Goal: Information Seeking & Learning: Get advice/opinions

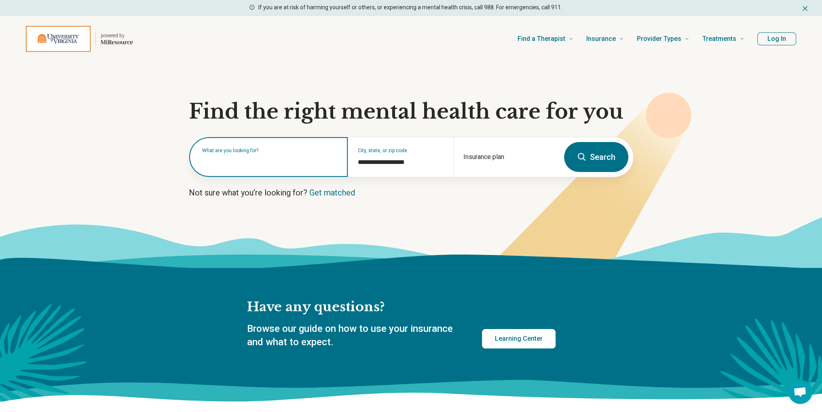
click at [298, 162] on input "text" at bounding box center [270, 161] width 136 height 10
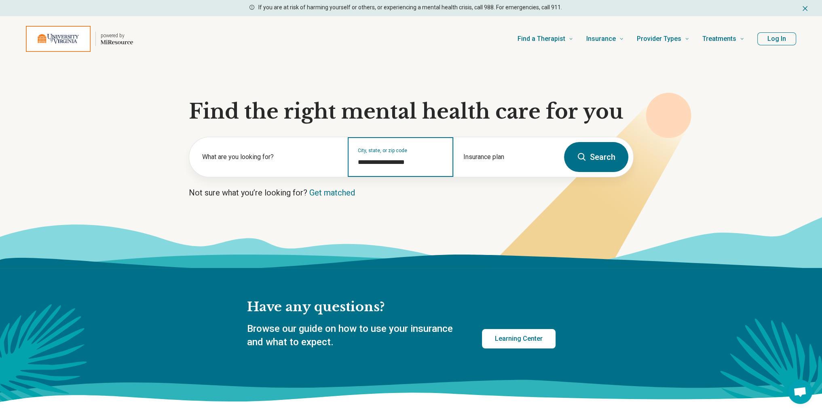
click at [387, 160] on input "**********" at bounding box center [401, 162] width 86 height 10
click at [331, 191] on link "Get matched" at bounding box center [332, 193] width 46 height 10
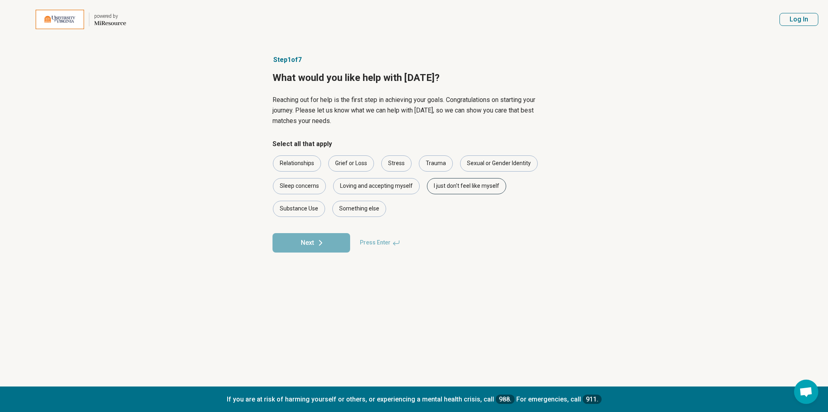
click at [440, 183] on div "I just don't feel like myself" at bounding box center [466, 186] width 79 height 16
click at [406, 180] on div "Loving and accepting myself" at bounding box center [376, 186] width 87 height 16
click at [297, 185] on div "Sleep concerns" at bounding box center [299, 186] width 53 height 16
click at [356, 186] on div "Loving and accepting myself" at bounding box center [376, 186] width 87 height 16
click at [308, 186] on div "Sleep concerns" at bounding box center [299, 186] width 53 height 16
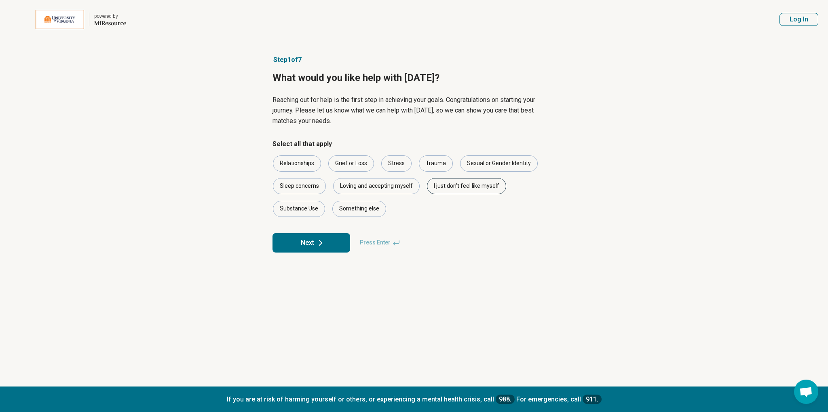
click at [472, 193] on div "I just don't feel like myself" at bounding box center [466, 186] width 79 height 16
click at [298, 164] on div "Relationships" at bounding box center [297, 163] width 48 height 16
click at [483, 186] on div "I just don't feel like myself" at bounding box center [466, 186] width 79 height 16
click at [322, 244] on icon at bounding box center [321, 243] width 10 height 10
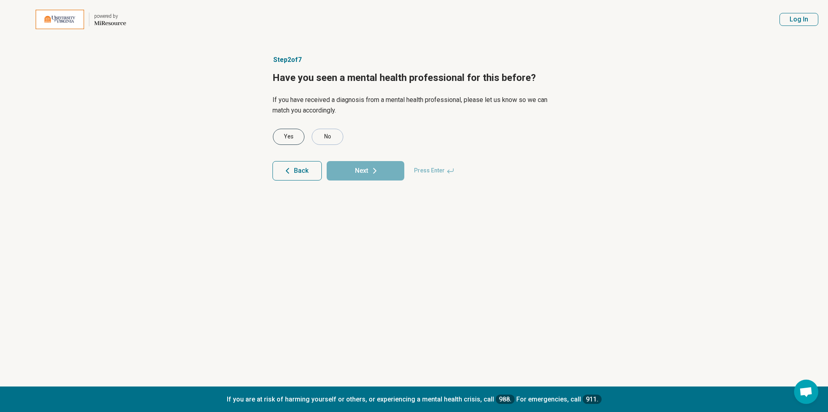
click at [303, 139] on div "Yes" at bounding box center [289, 137] width 32 height 16
click at [349, 165] on button "Next" at bounding box center [366, 170] width 78 height 19
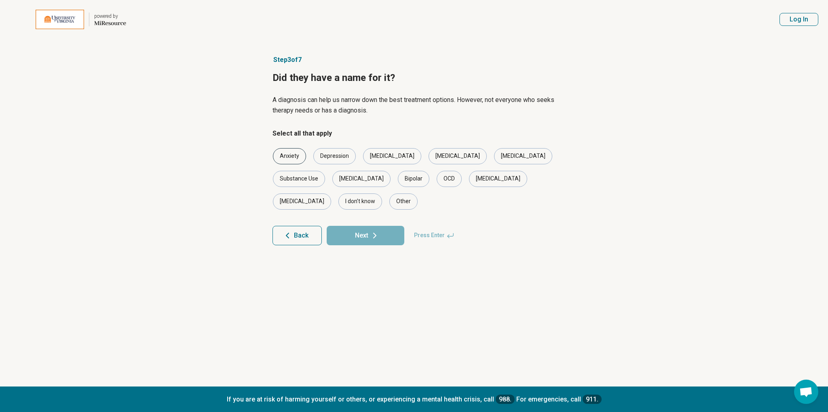
click at [284, 156] on div "Anxiety" at bounding box center [289, 156] width 33 height 16
click at [365, 226] on button "Next" at bounding box center [366, 235] width 78 height 19
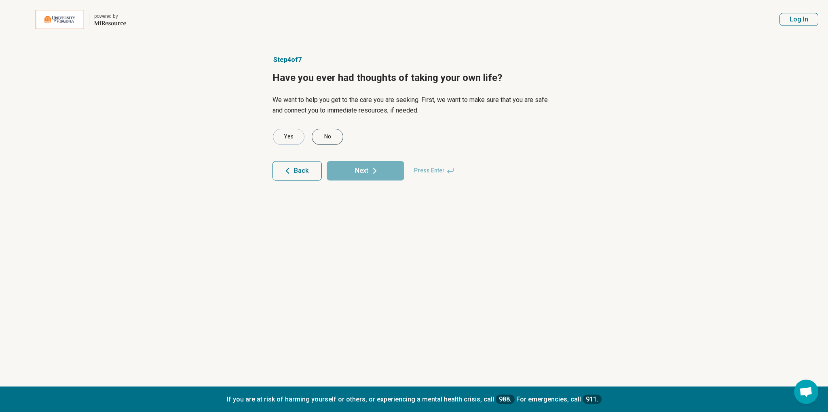
click at [325, 136] on div "No" at bounding box center [328, 137] width 32 height 16
click at [359, 174] on button "Next" at bounding box center [366, 170] width 78 height 19
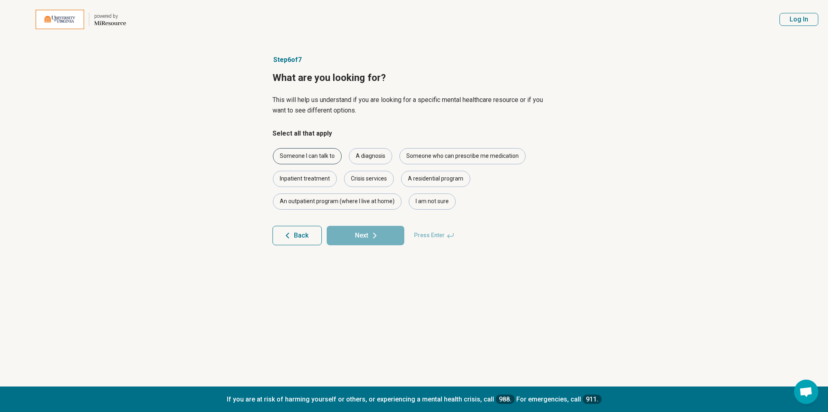
drag, startPoint x: 333, startPoint y: 159, endPoint x: 368, endPoint y: 160, distance: 34.8
click at [333, 159] on div "Someone I can talk to" at bounding box center [307, 156] width 69 height 16
click at [371, 159] on div "A diagnosis" at bounding box center [370, 156] width 43 height 16
click at [425, 159] on div "Someone who can prescribe me medication" at bounding box center [462, 156] width 126 height 16
click at [430, 198] on div "I am not sure" at bounding box center [432, 201] width 47 height 16
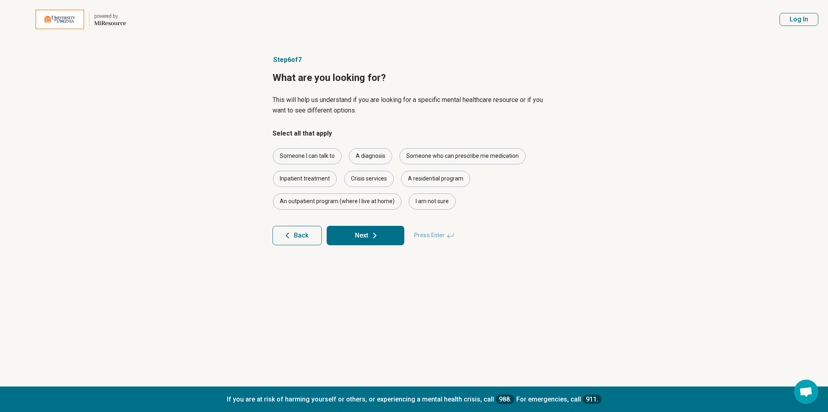
click at [396, 232] on button "Next" at bounding box center [366, 235] width 78 height 19
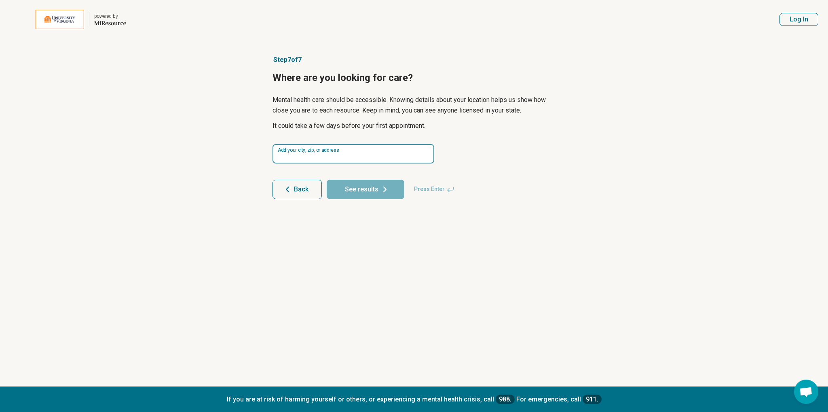
click at [345, 157] on input at bounding box center [353, 153] width 162 height 19
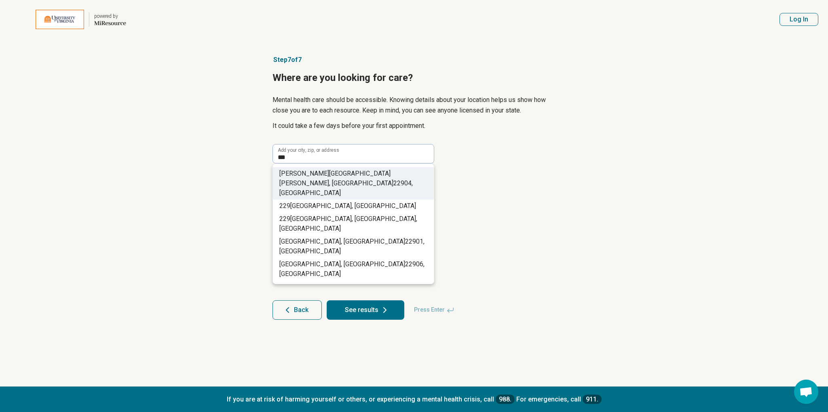
click at [365, 179] on span "04, [GEOGRAPHIC_DATA]" at bounding box center [345, 187] width 133 height 17
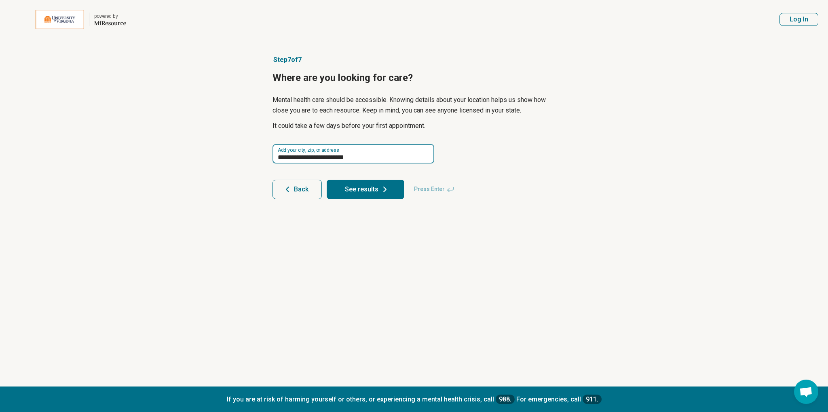
drag, startPoint x: 334, startPoint y: 158, endPoint x: 243, endPoint y: 160, distance: 91.0
click at [243, 160] on main "**********" at bounding box center [414, 206] width 828 height 412
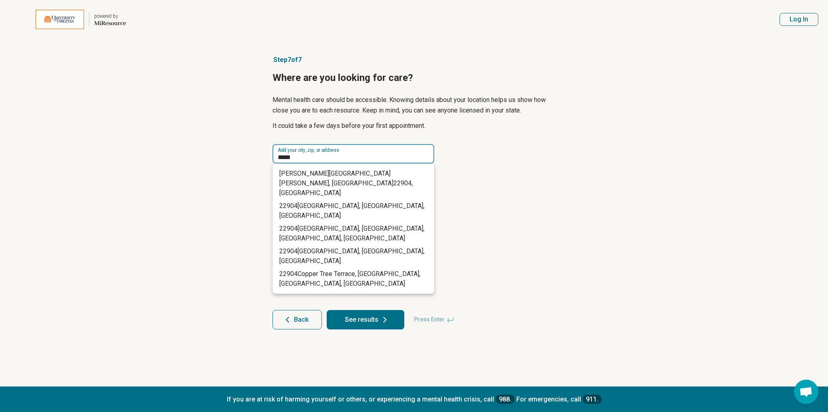
type input "*****"
click at [565, 213] on article "Step 7 of 7 Where are you looking for care? Mental health care should be access…" at bounding box center [414, 212] width 309 height 347
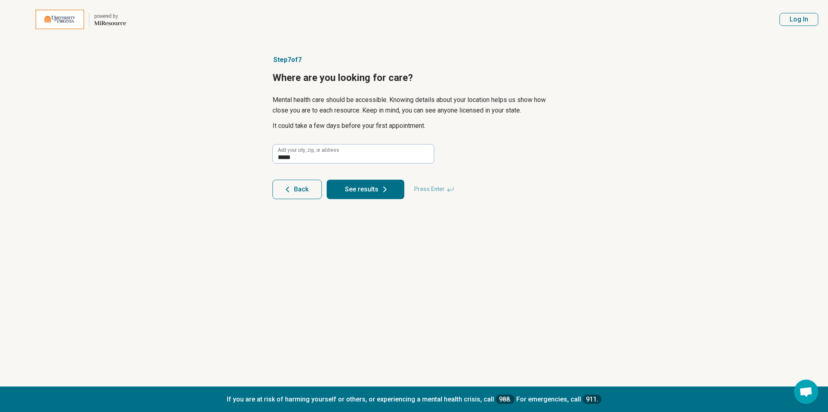
click at [378, 189] on button "See results" at bounding box center [366, 188] width 78 height 19
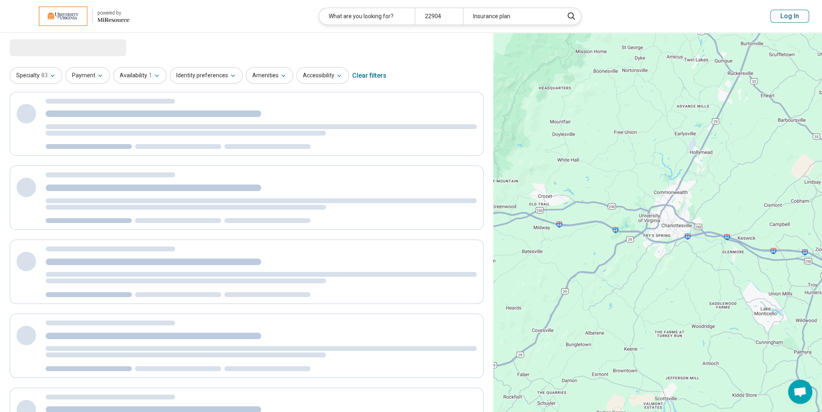
select select "***"
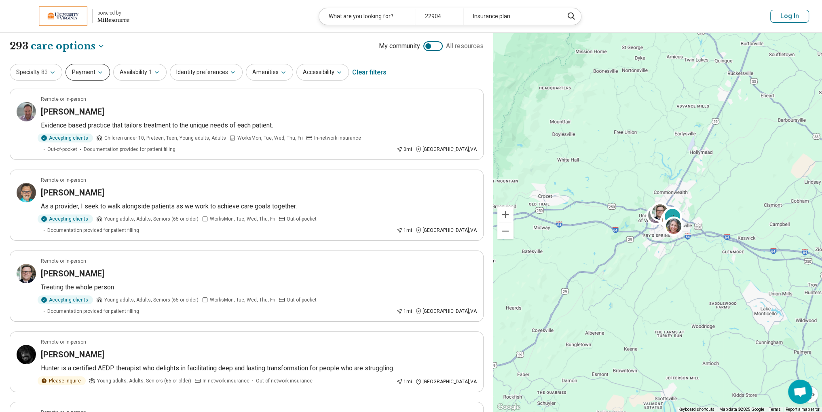
click at [97, 70] on icon "button" at bounding box center [100, 72] width 6 height 6
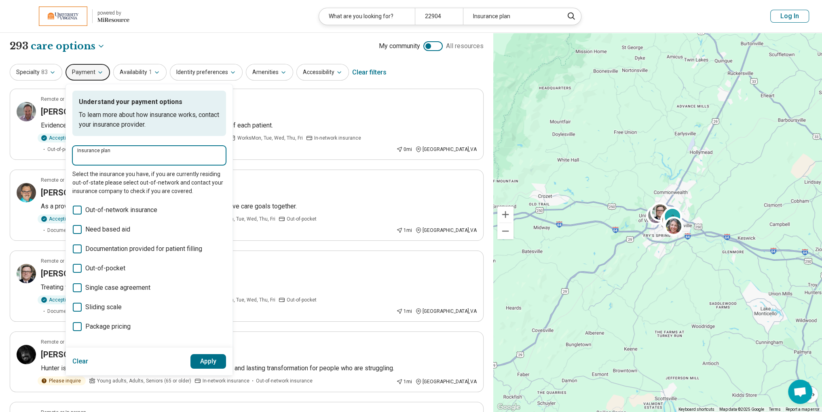
click at [108, 160] on input "Insurance plan" at bounding box center [149, 158] width 144 height 10
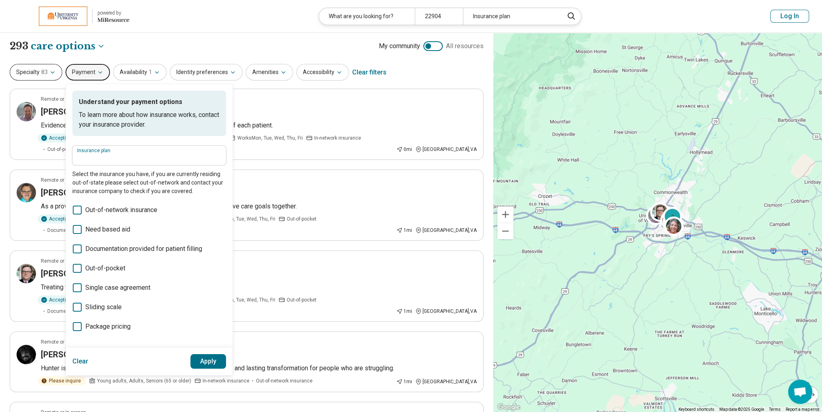
click at [55, 75] on icon "button" at bounding box center [52, 72] width 6 height 6
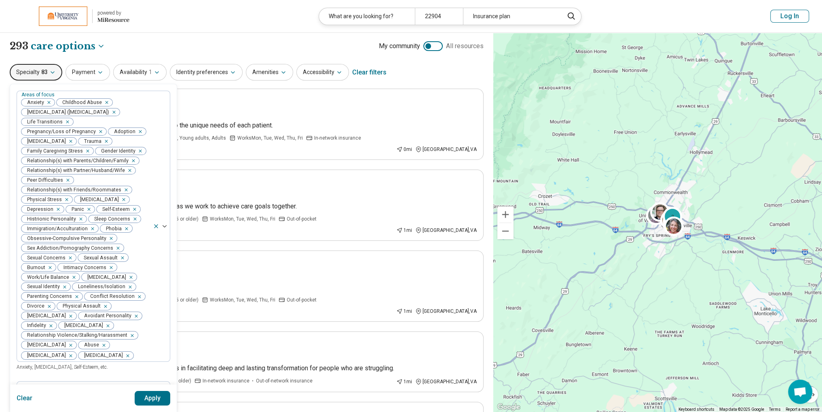
click at [51, 75] on icon "button" at bounding box center [52, 72] width 6 height 6
click at [145, 78] on button "Availability 1" at bounding box center [139, 72] width 53 height 17
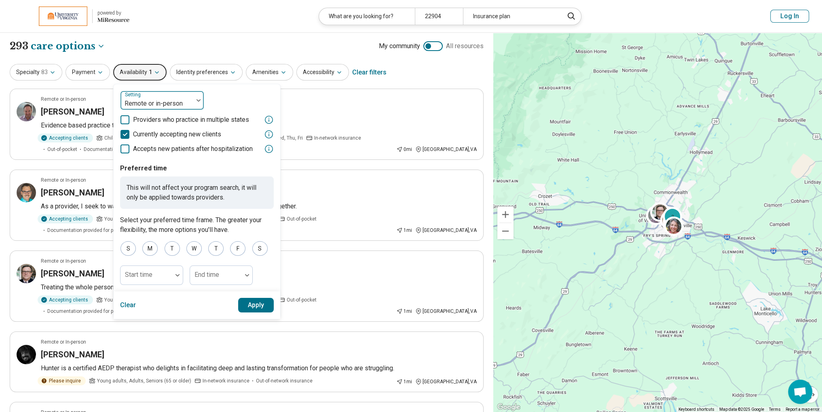
click at [160, 104] on div at bounding box center [157, 103] width 66 height 11
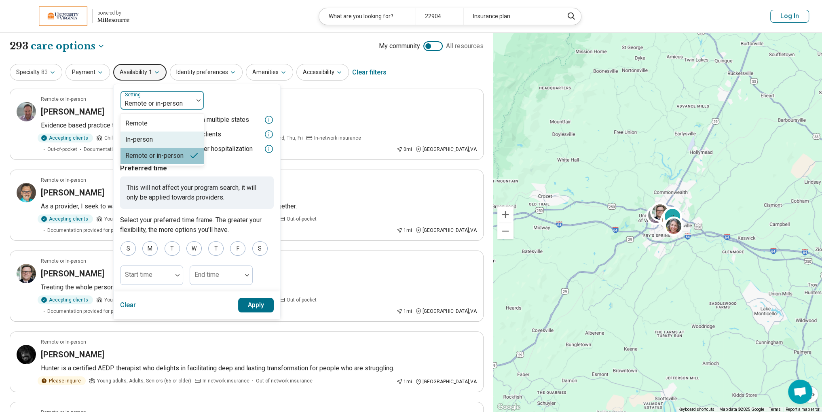
click at [142, 136] on div "In-person" at bounding box center [138, 140] width 27 height 10
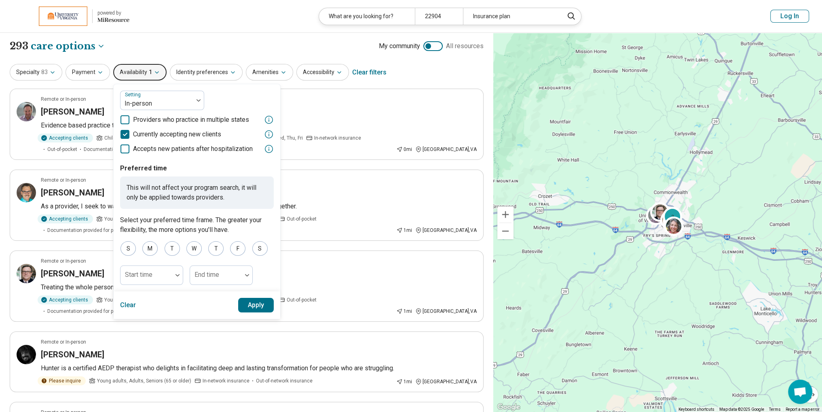
click at [245, 304] on button "Apply" at bounding box center [256, 305] width 36 height 15
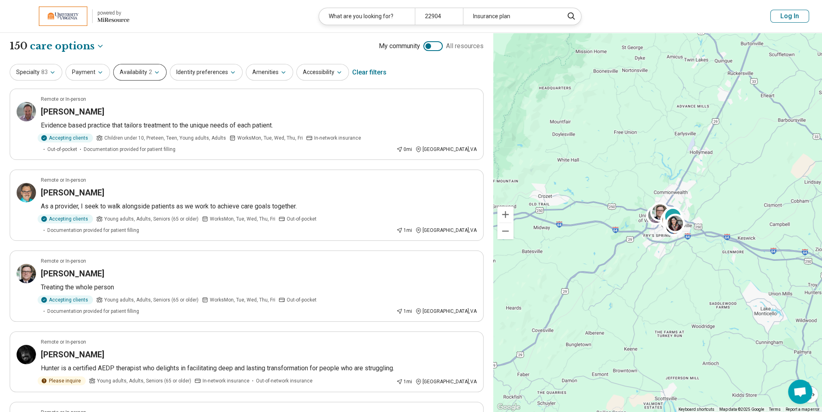
click at [154, 74] on icon "button" at bounding box center [157, 72] width 6 height 6
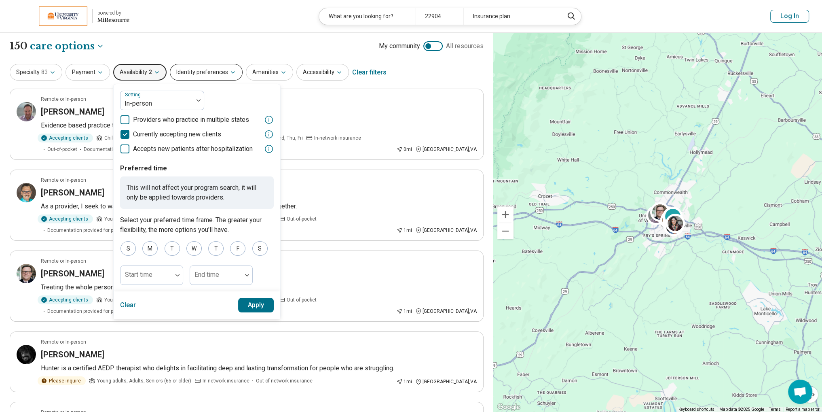
click at [196, 71] on button "Identity preferences" at bounding box center [206, 72] width 73 height 17
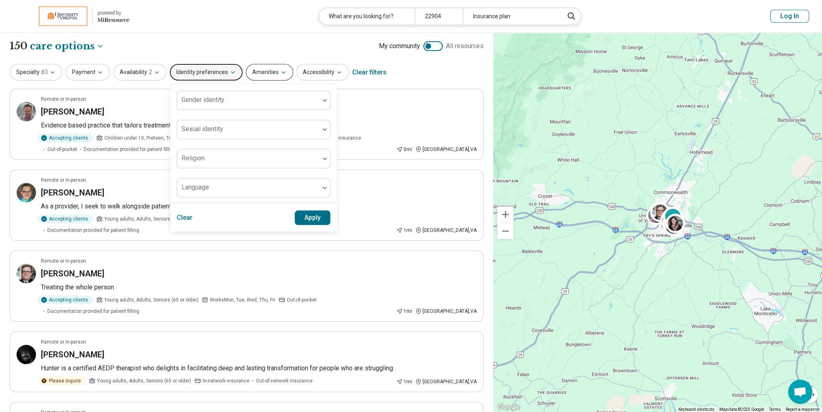
click at [270, 75] on button "Amenities" at bounding box center [269, 72] width 47 height 17
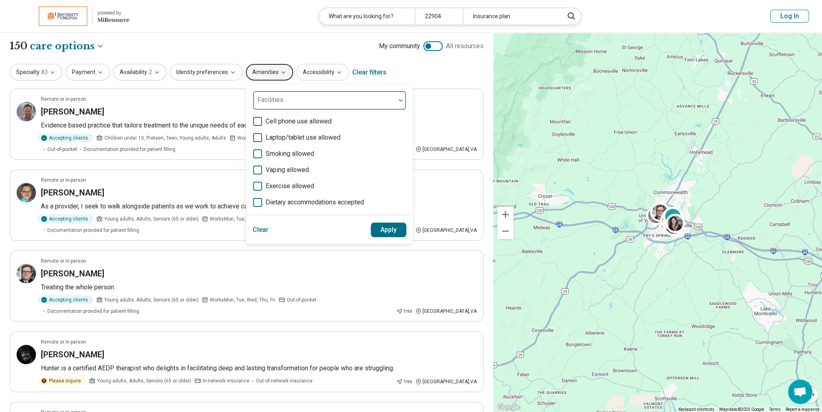
click at [283, 98] on div at bounding box center [324, 103] width 136 height 11
click at [291, 98] on div at bounding box center [324, 103] width 136 height 11
click at [300, 70] on button "Accessibility" at bounding box center [322, 72] width 53 height 17
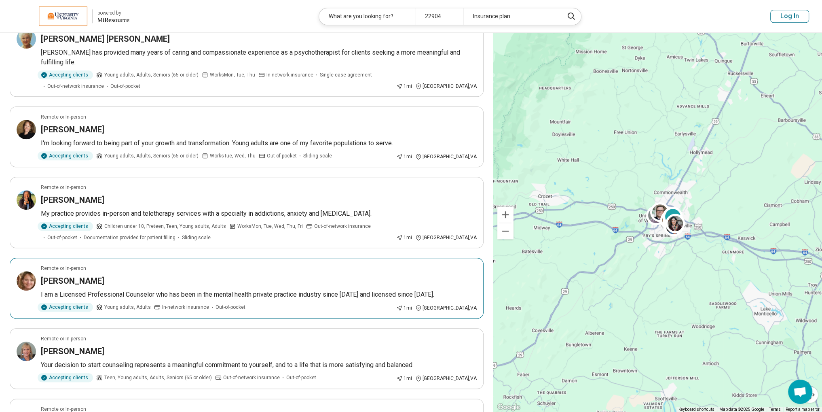
scroll to position [1172, 0]
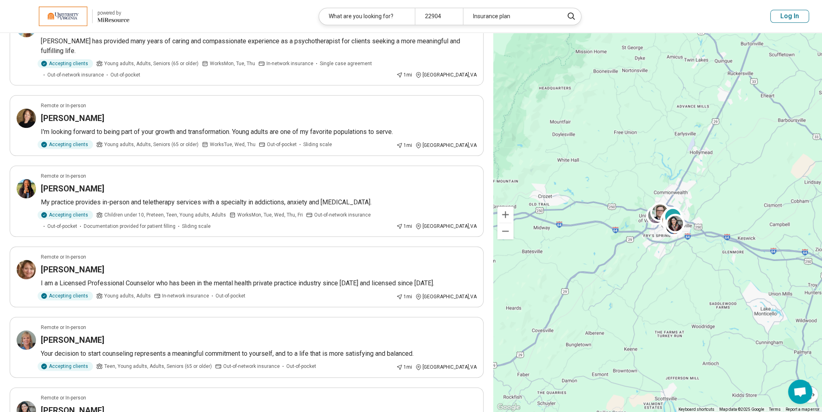
drag, startPoint x: 218, startPoint y: 375, endPoint x: 219, endPoint y: 213, distance: 162.1
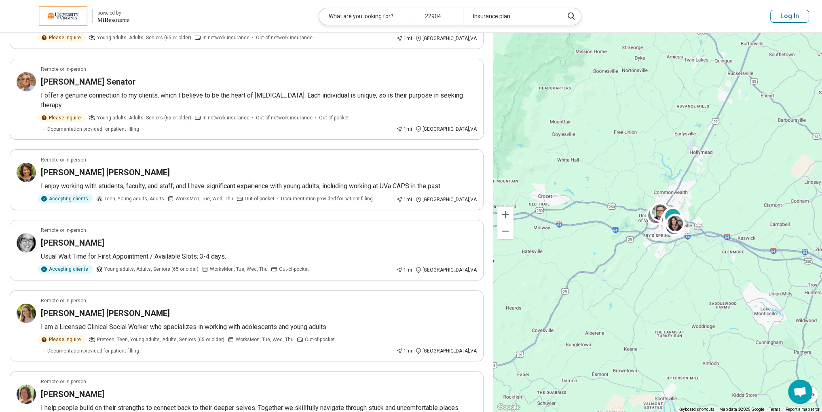
scroll to position [0, 0]
